Goal: Task Accomplishment & Management: Manage account settings

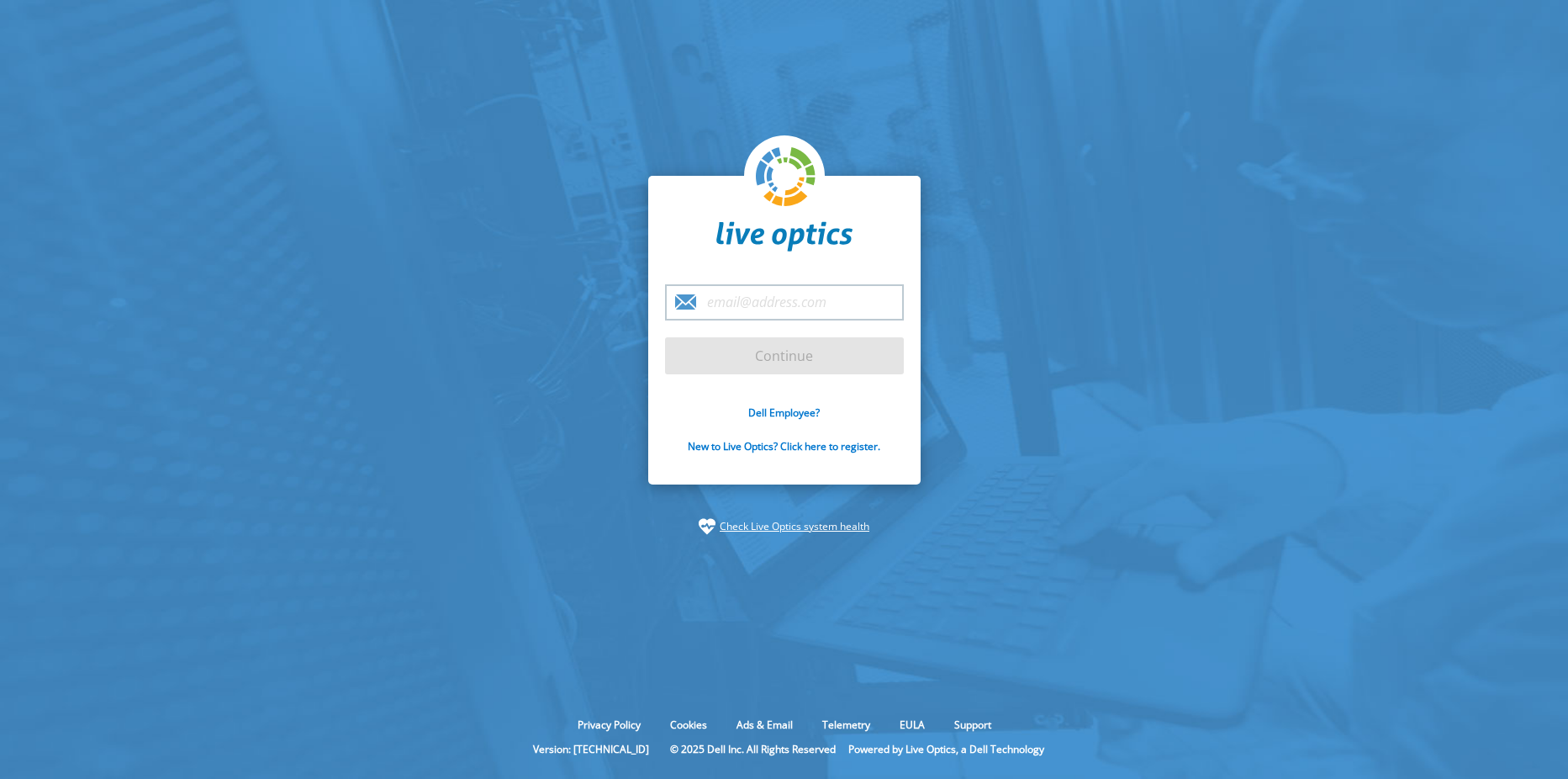
click at [809, 307] on input "email" at bounding box center [784, 302] width 239 height 36
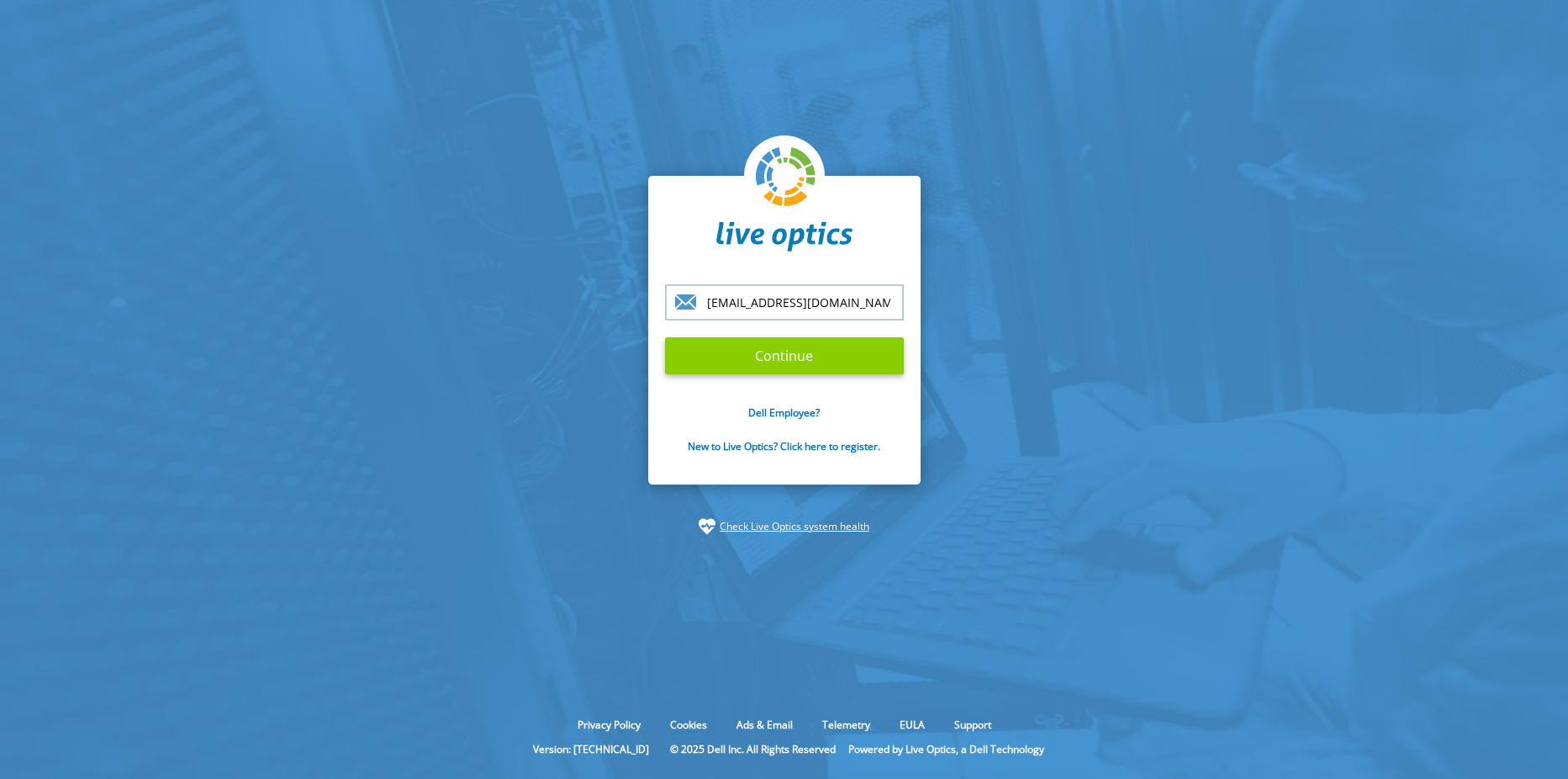
click at [757, 364] on input "Continue" at bounding box center [784, 357] width 239 height 37
click at [879, 302] on input "[EMAIL_ADDRESS][DOMAIN_NAME]" at bounding box center [784, 302] width 239 height 36
drag, startPoint x: 879, startPoint y: 302, endPoint x: 601, endPoint y: 297, distance: 278.0
click at [601, 297] on section "[EMAIL_ADDRESS][DOMAIN_NAME] Continue Dell Employee? New to Live Optics? Click …" at bounding box center [784, 356] width 1568 height 711
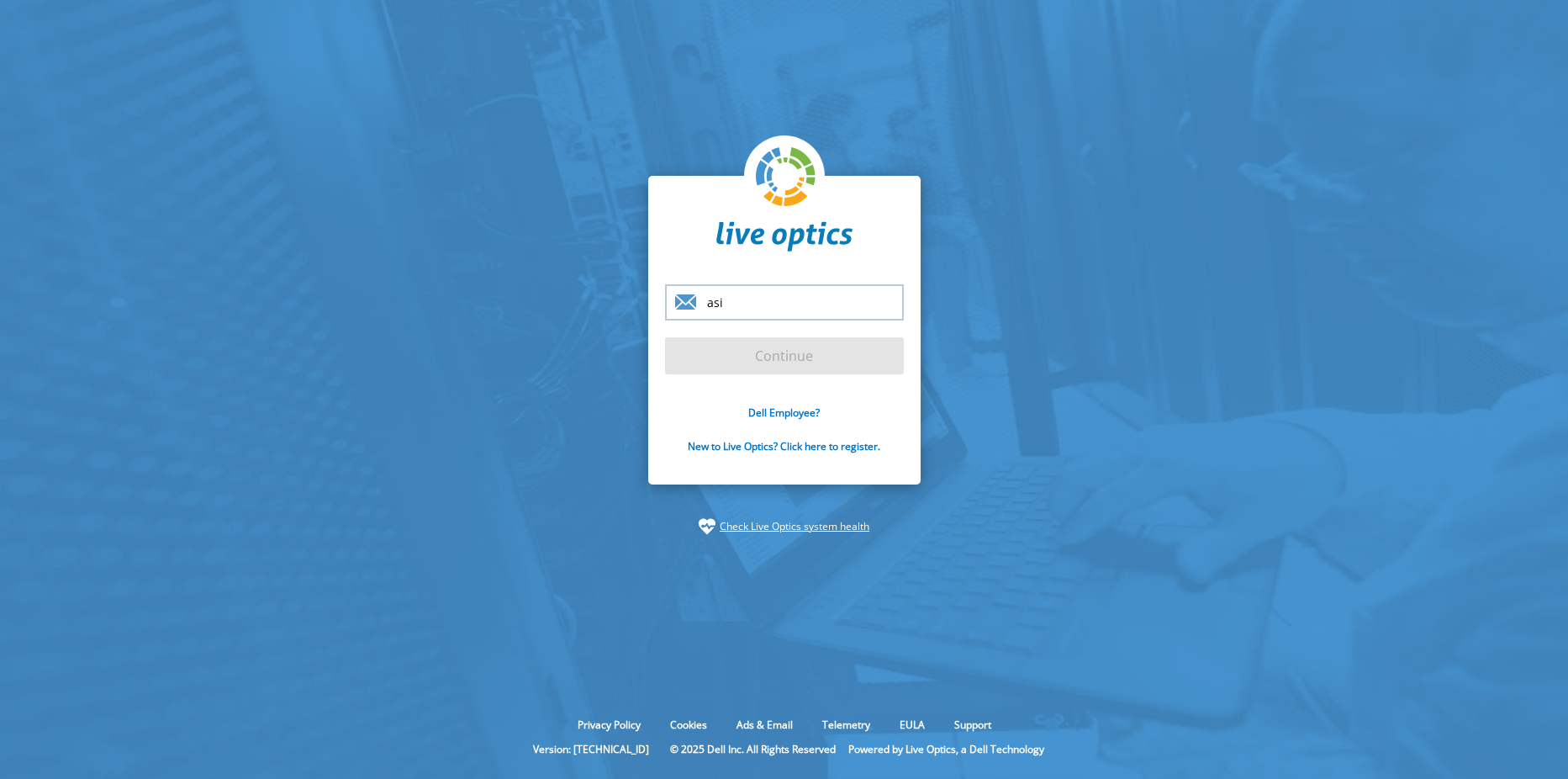
type input "[EMAIL_ADDRESS][DOMAIN_NAME]"
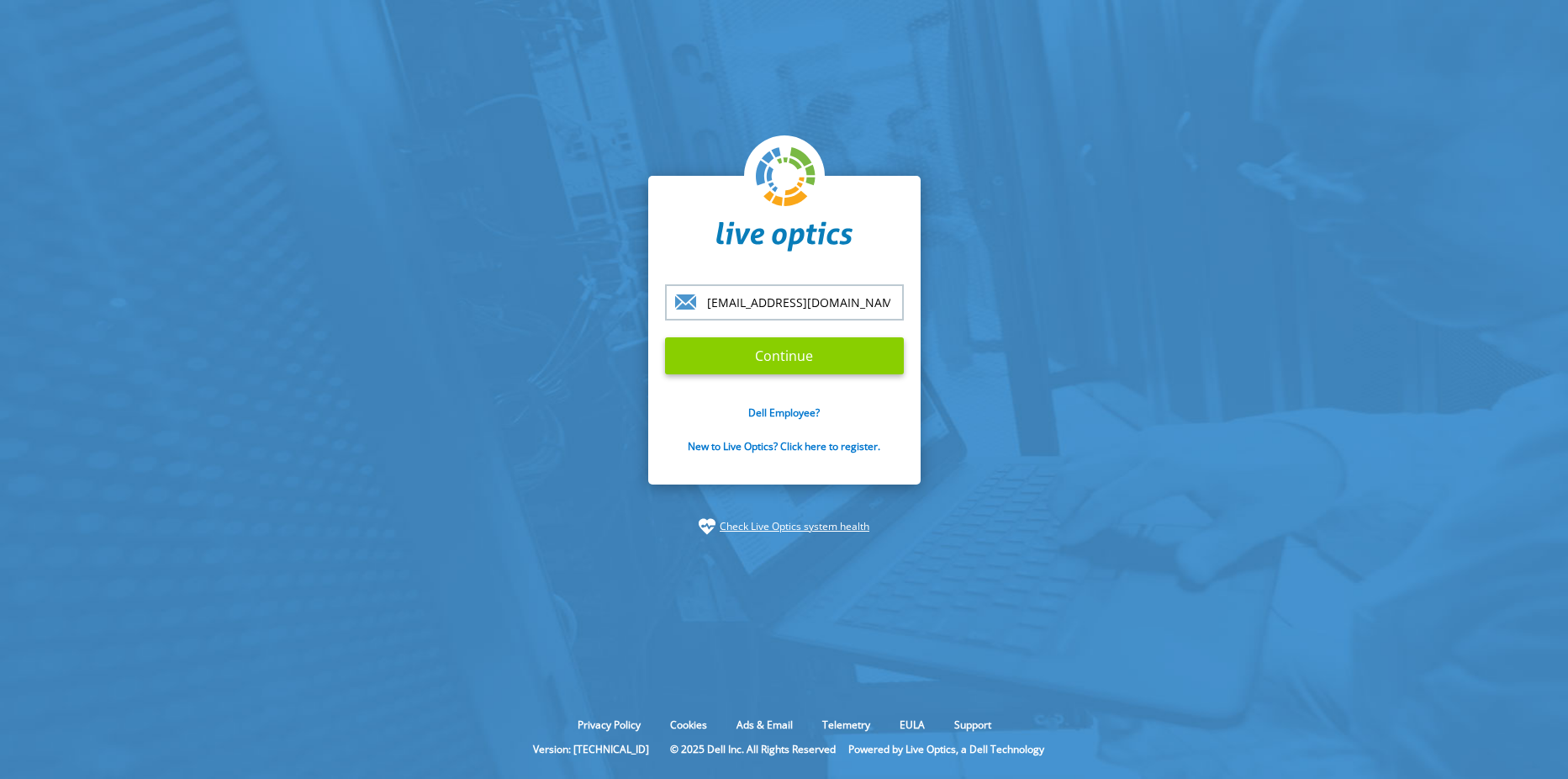
click at [711, 344] on input "Continue" at bounding box center [784, 357] width 239 height 37
click at [1360, 399] on section "[EMAIL_ADDRESS][DOMAIN_NAME] Continue Dell Employee? New to Live Optics? Click …" at bounding box center [784, 356] width 1568 height 711
click at [806, 358] on input "Continue" at bounding box center [784, 357] width 239 height 37
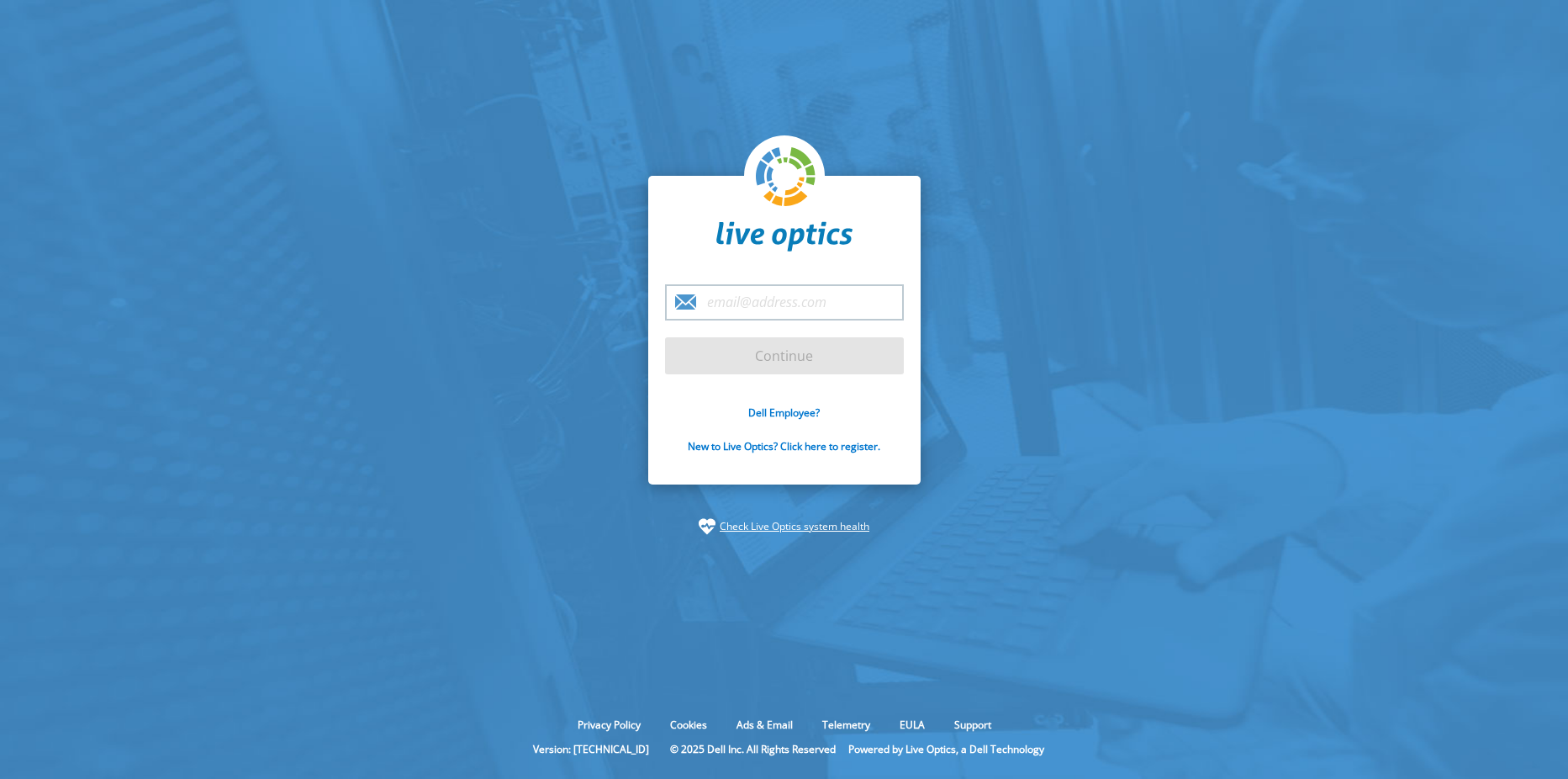
click at [735, 290] on input "email" at bounding box center [784, 302] width 239 height 36
type input "[EMAIL_ADDRESS][DOMAIN_NAME]"
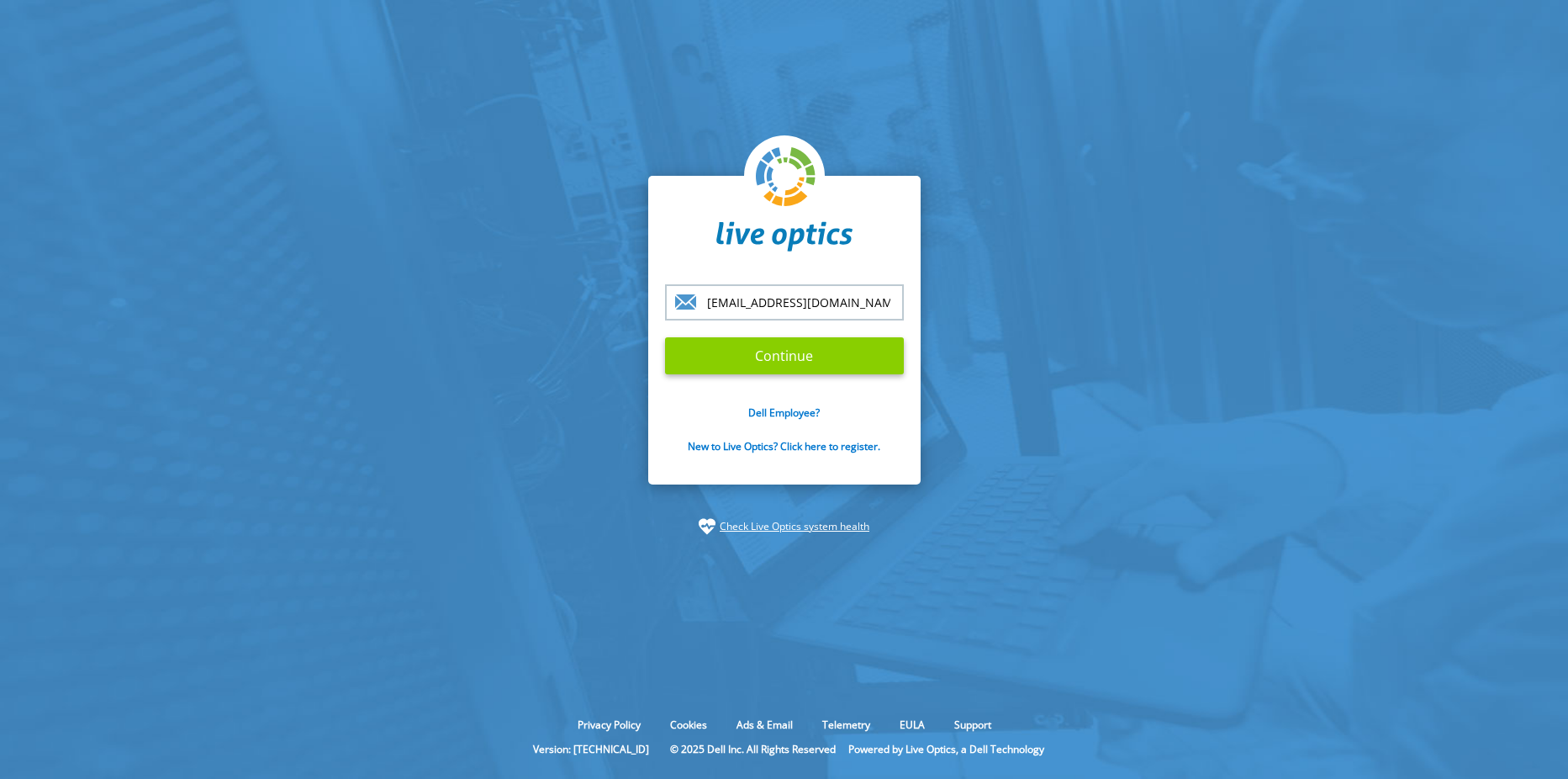
click at [761, 356] on input "Continue" at bounding box center [784, 357] width 239 height 37
click at [837, 305] on input "[EMAIL_ADDRESS][DOMAIN_NAME]" at bounding box center [784, 302] width 239 height 36
click at [692, 356] on input "Continue" at bounding box center [784, 357] width 239 height 37
click at [780, 353] on input "Continue" at bounding box center [784, 357] width 239 height 37
click at [777, 353] on input "Continue" at bounding box center [784, 357] width 239 height 37
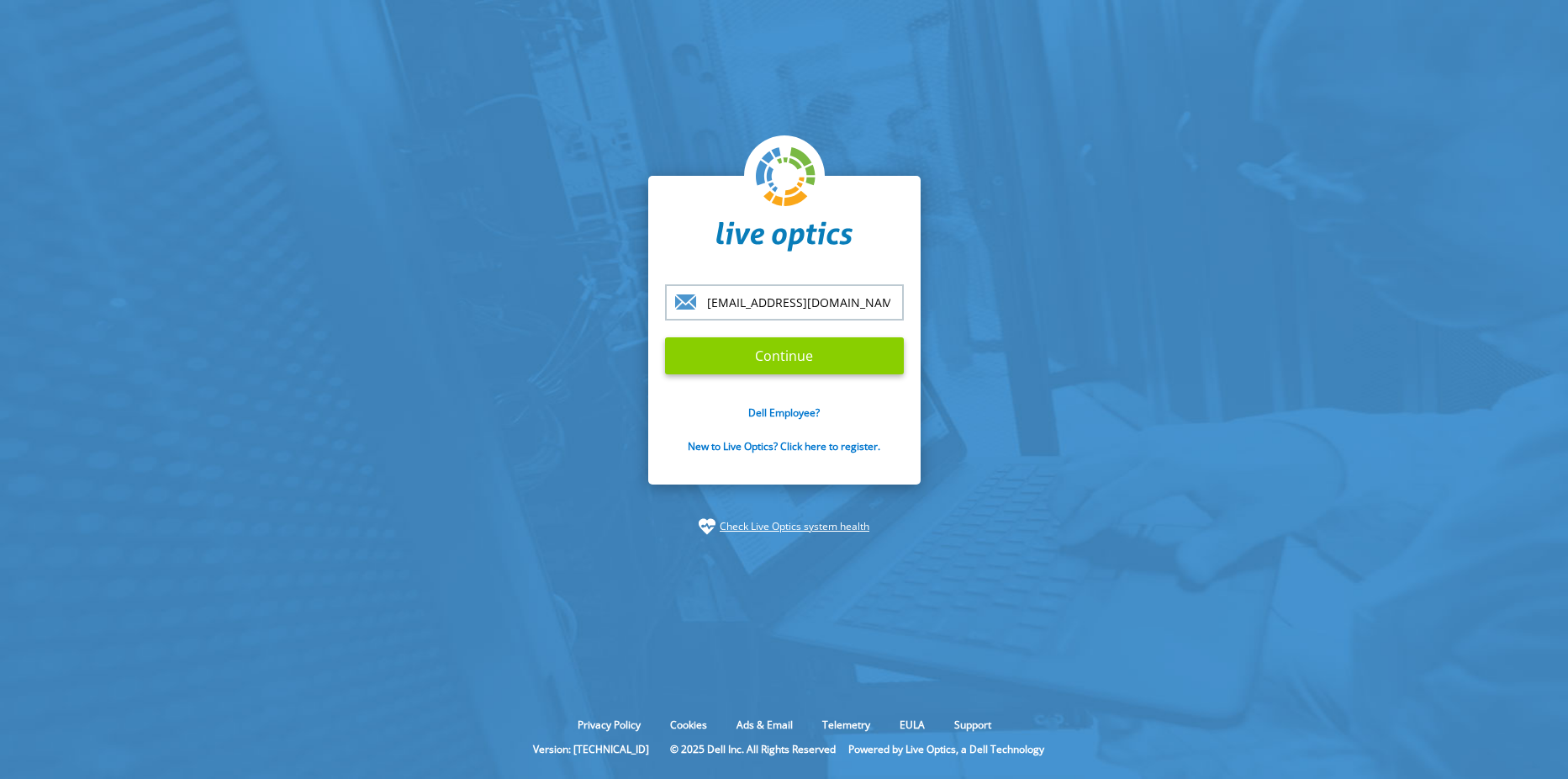
click at [777, 353] on input "Continue" at bounding box center [784, 357] width 239 height 37
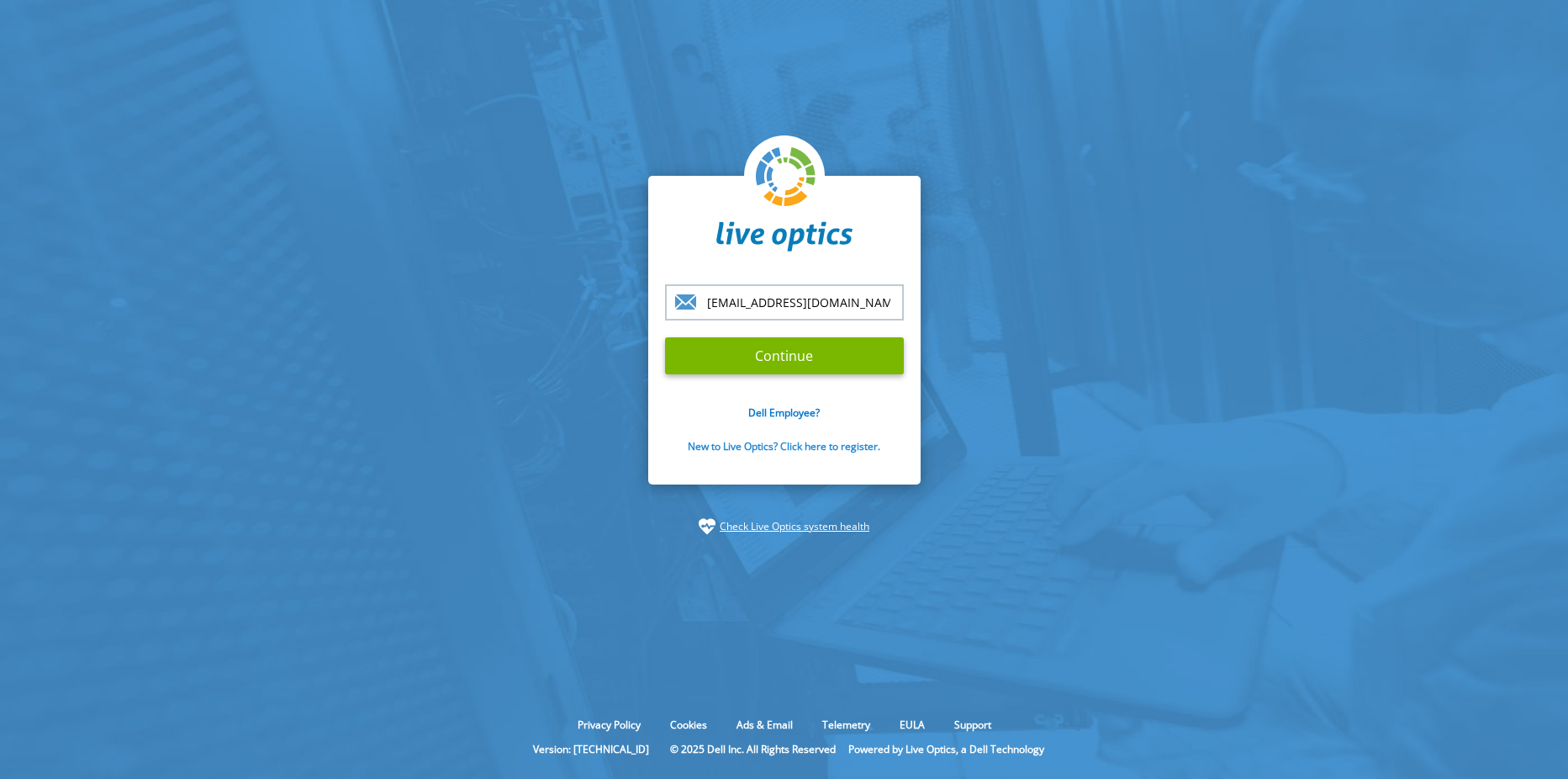
click at [818, 444] on link "New to Live Optics? Click here to register." at bounding box center [784, 446] width 193 height 15
